Goal: Find specific page/section: Find specific page/section

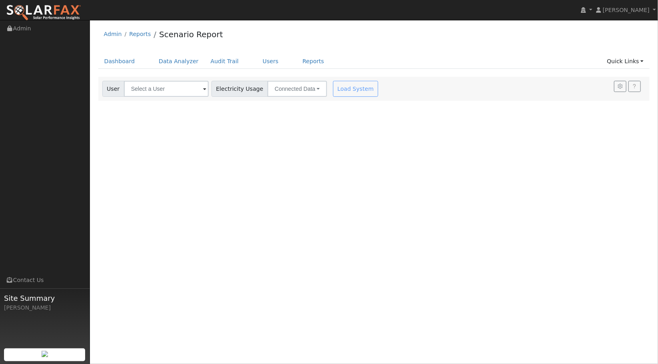
click at [203, 90] on span at bounding box center [204, 89] width 3 height 9
click at [181, 88] on input "text" at bounding box center [166, 89] width 85 height 16
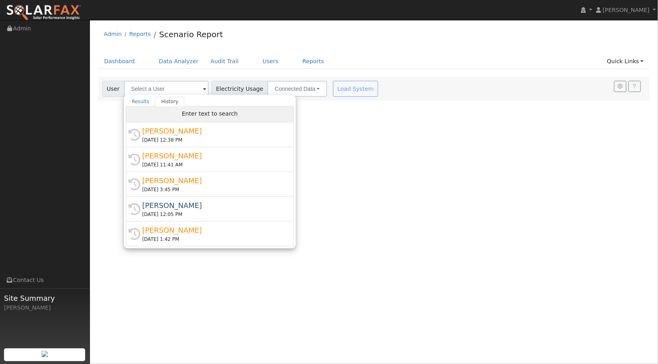
click at [194, 113] on span "Enter text to search" at bounding box center [210, 113] width 56 height 6
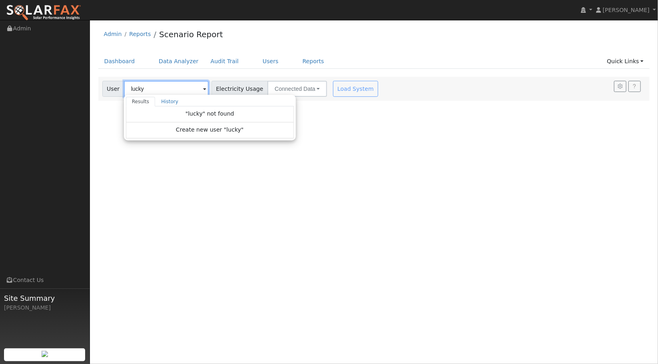
type input "lucky"
click at [432, 144] on div "User Profile First name Last name Email Email Notifications No Emails No Emails…" at bounding box center [374, 192] width 568 height 344
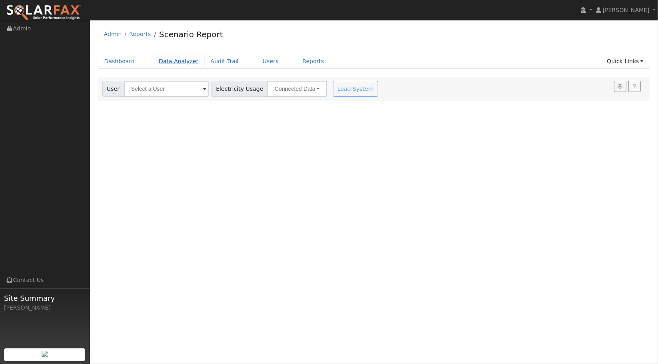
click at [173, 60] on link "Data Analyzer" at bounding box center [179, 61] width 52 height 15
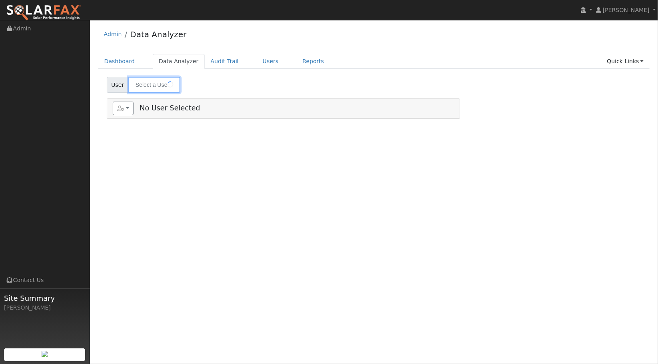
type input "[PERSON_NAME]"
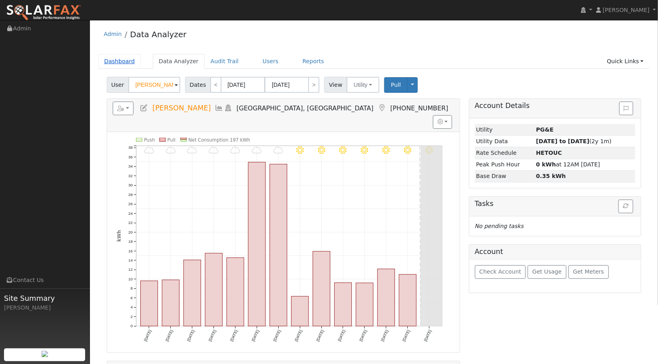
click at [122, 60] on link "Dashboard" at bounding box center [119, 61] width 43 height 15
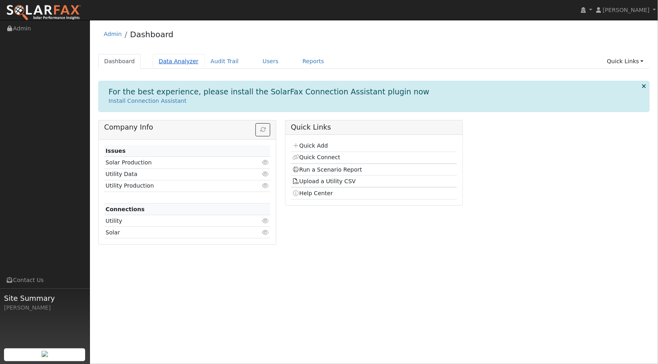
click at [170, 58] on link "Data Analyzer" at bounding box center [179, 61] width 52 height 15
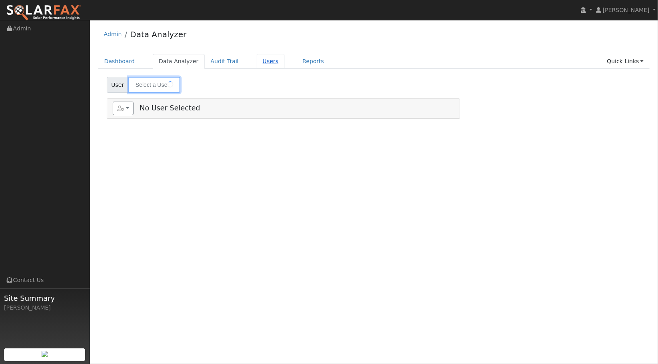
type input "[PERSON_NAME]"
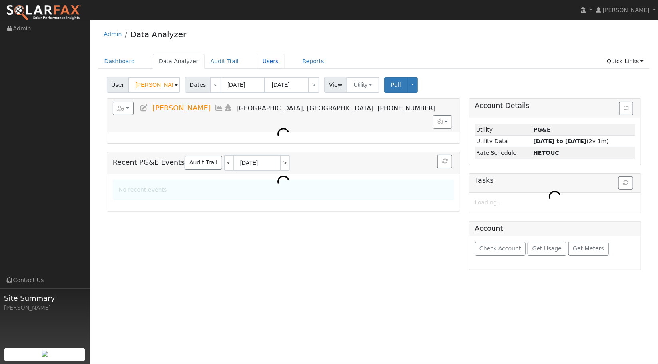
click at [257, 62] on link "Users" at bounding box center [271, 61] width 28 height 15
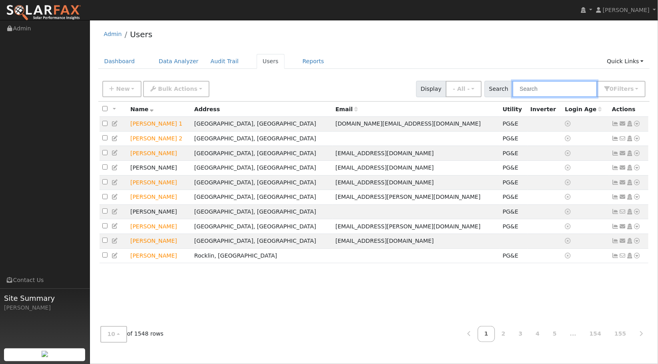
click at [552, 94] on input "text" at bounding box center [555, 89] width 85 height 16
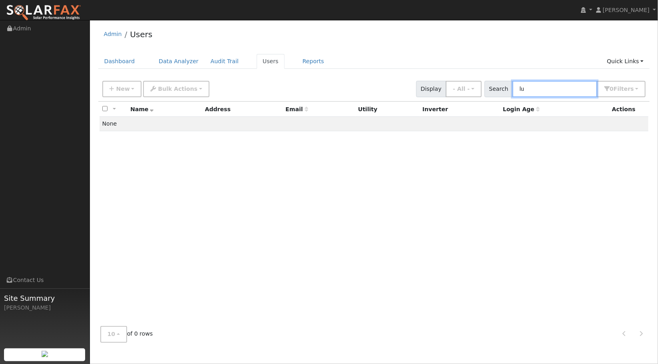
type input "l"
